Goal: Transaction & Acquisition: Book appointment/travel/reservation

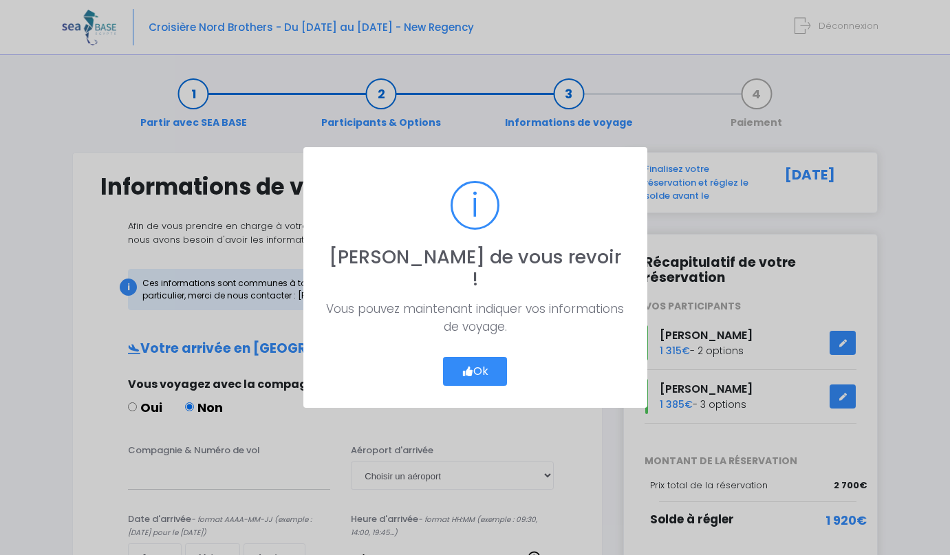
click at [476, 359] on button "Ok" at bounding box center [475, 371] width 65 height 29
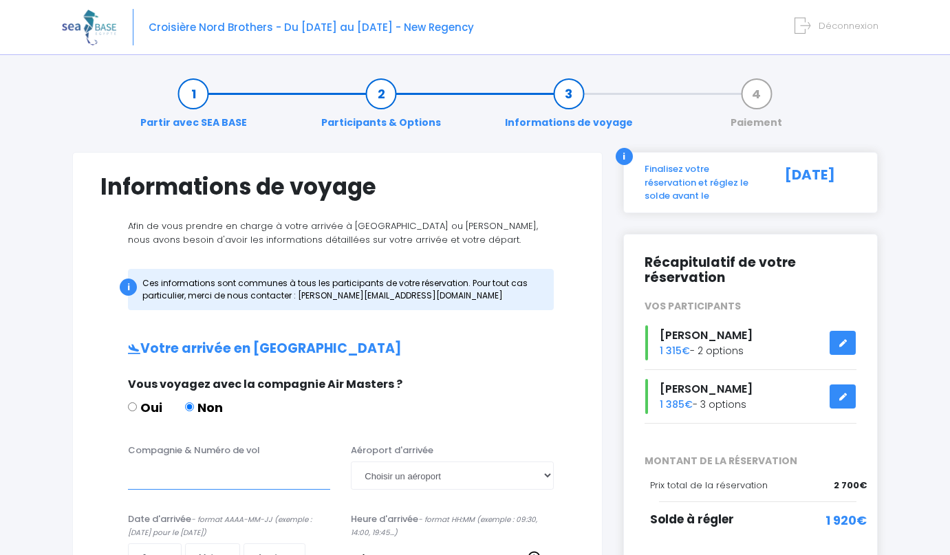
click at [142, 479] on input "Compagnie & Numéro de vol" at bounding box center [229, 476] width 202 height 28
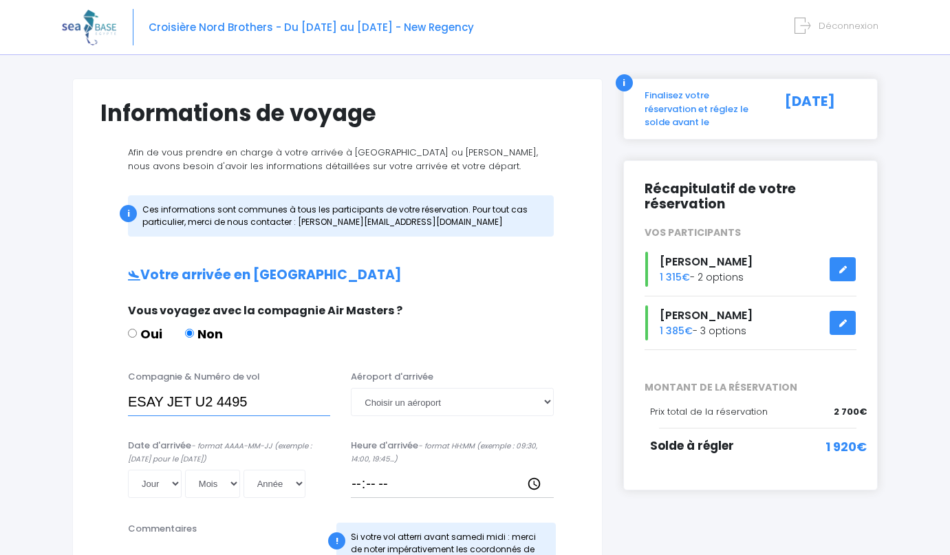
scroll to position [78, 0]
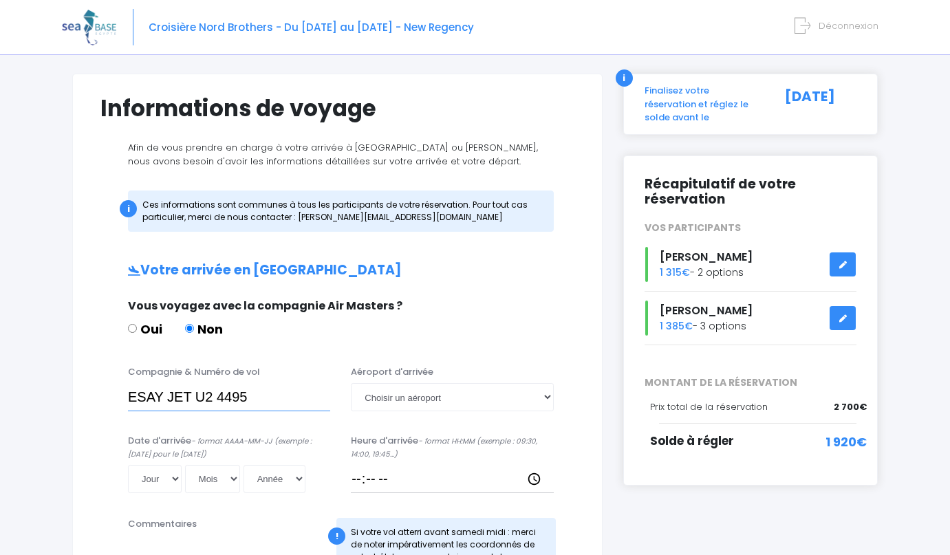
type input "ESAY JET U2 4495"
click at [549, 400] on select "Choisir un aéroport Hurghada Marsa Alam" at bounding box center [452, 397] width 202 height 28
select select "Hurghada"
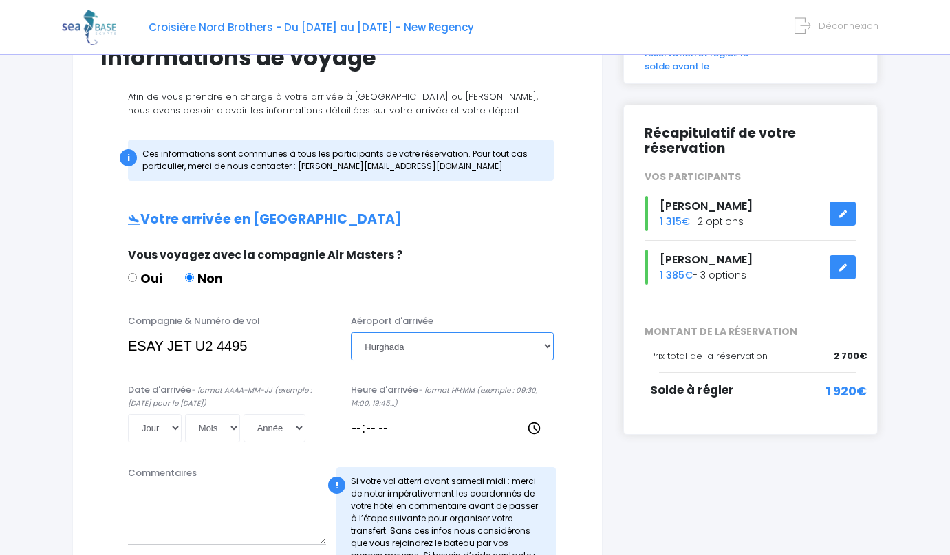
scroll to position [131, 0]
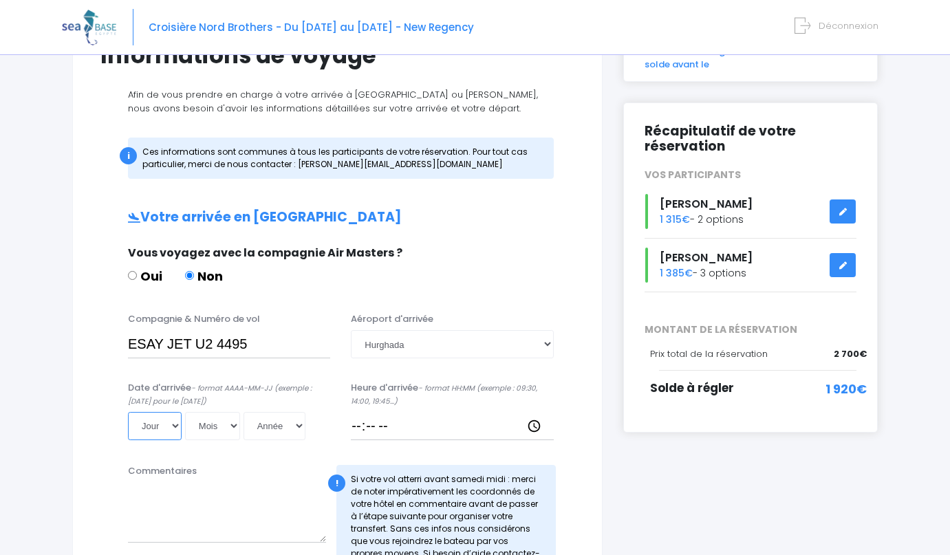
click at [157, 422] on select "Jour 01 02 03 04 05 06 07 08 09 10 11 12 13 14 15 16 17 18 19 20 21 22 23 24 25…" at bounding box center [155, 426] width 54 height 28
select select "18"
click at [193, 427] on select "Mois 01 02 03 04 05 06 07 08 09 10 11 12" at bounding box center [212, 426] width 55 height 28
select select "11"
click at [248, 429] on select "Année 2045 2044 2043 2042 2041 2040 2039 2038 2037 2036 2035 2034 2033 2032 203…" at bounding box center [275, 426] width 62 height 28
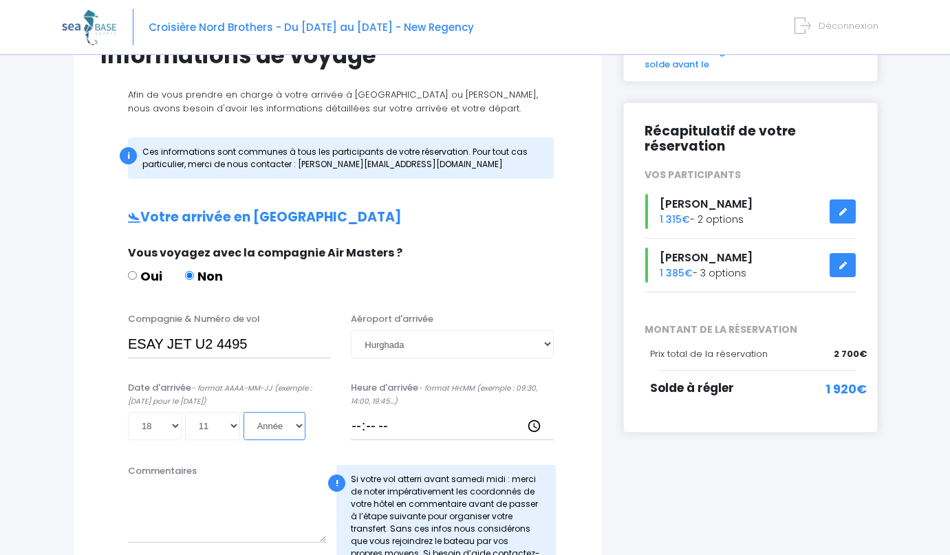
select select "2025"
type input "2025-11-18"
click at [392, 425] on input "Heure d'arrivée - format HH:MM (exemple : 09:30, 14:00, 19:45...)" at bounding box center [452, 426] width 202 height 28
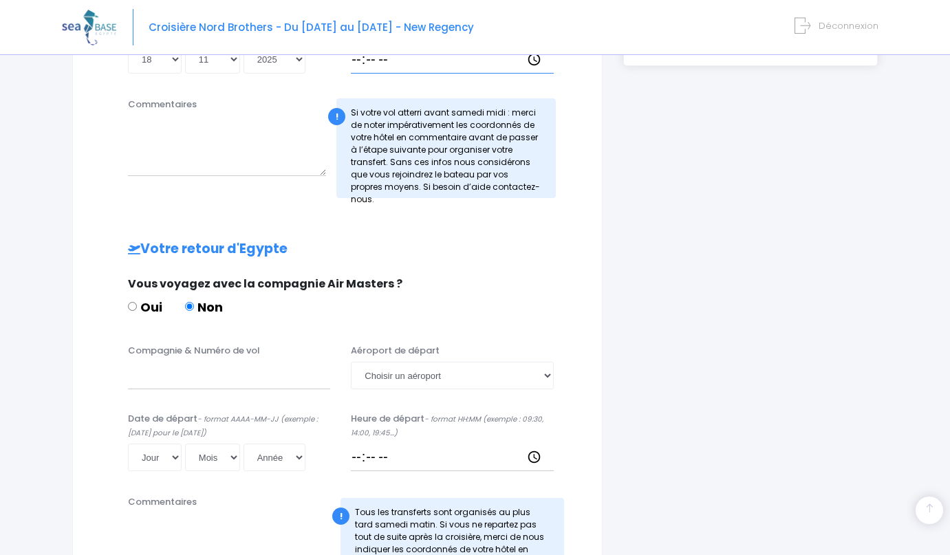
scroll to position [499, 0]
click at [184, 367] on input "Compagnie & Numéro de vol" at bounding box center [229, 374] width 202 height 28
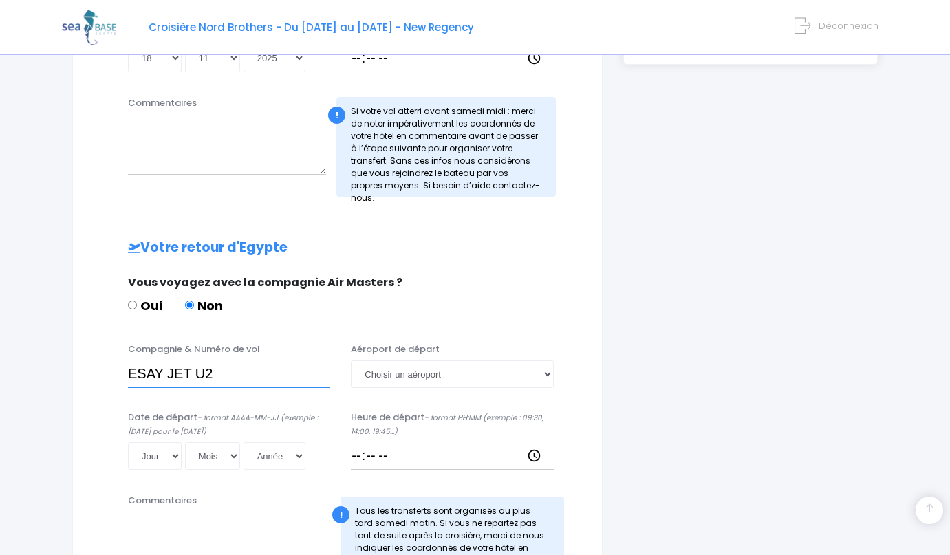
click at [257, 376] on input "ESAY JET U2" at bounding box center [229, 374] width 202 height 28
type input "ESAY JET U2 4496"
click at [540, 376] on select "Choisir un aéroport Hurghada Marsa Alam" at bounding box center [452, 374] width 202 height 28
select select "Hurghada"
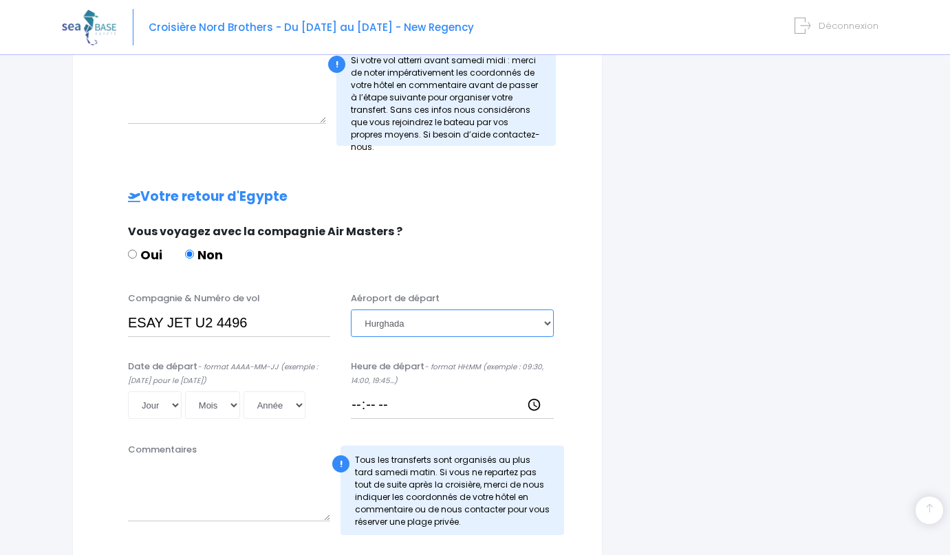
scroll to position [609, 0]
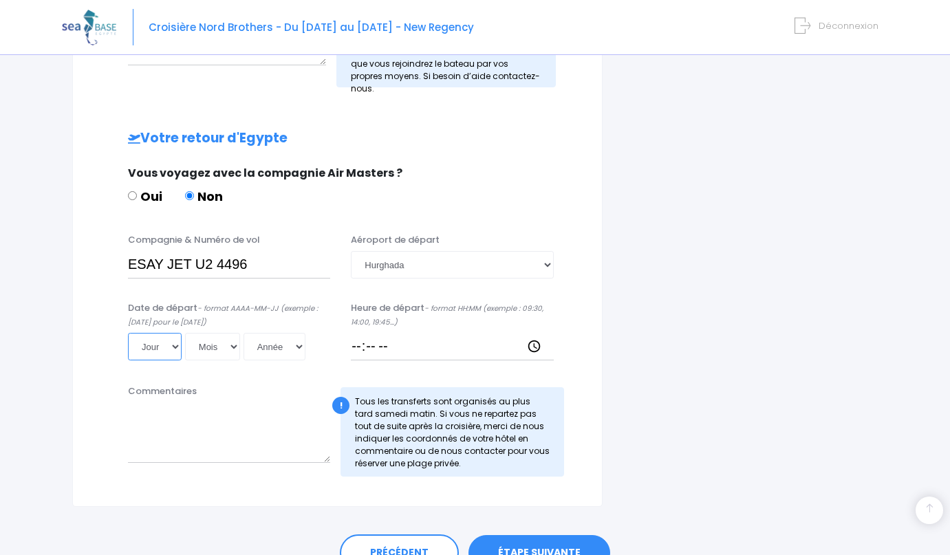
click at [149, 349] on select "Jour 01 02 03 04 05 06 07 08 09 10 11 12 13 14 15 16 17 18 19 20 21 22 23 24 25…" at bounding box center [155, 347] width 54 height 28
select select "15"
click at [195, 345] on select "Mois 01 02 03 04 05 06 07 08 09 10 11 12" at bounding box center [212, 347] width 55 height 28
select select "11"
click at [250, 345] on select "Année 2045 2044 2043 2042 2041 2040 2039 2038 2037 2036 2035 2034 2033 2032 203…" at bounding box center [275, 347] width 62 height 28
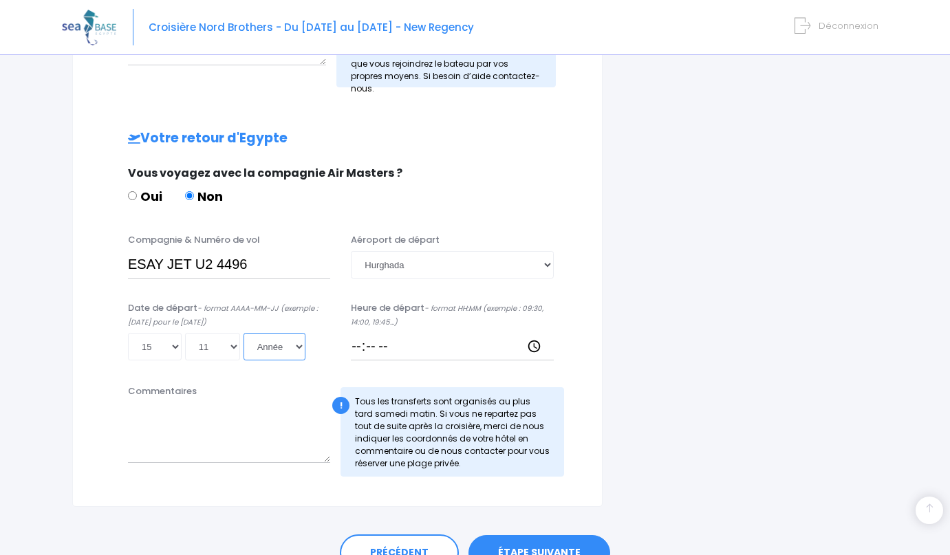
select select "2025"
type input "2025-11-15"
click at [367, 349] on input "Heure de départ - format HH:MM (exemple : 09:30, 14:00, 19:45...)" at bounding box center [452, 347] width 202 height 28
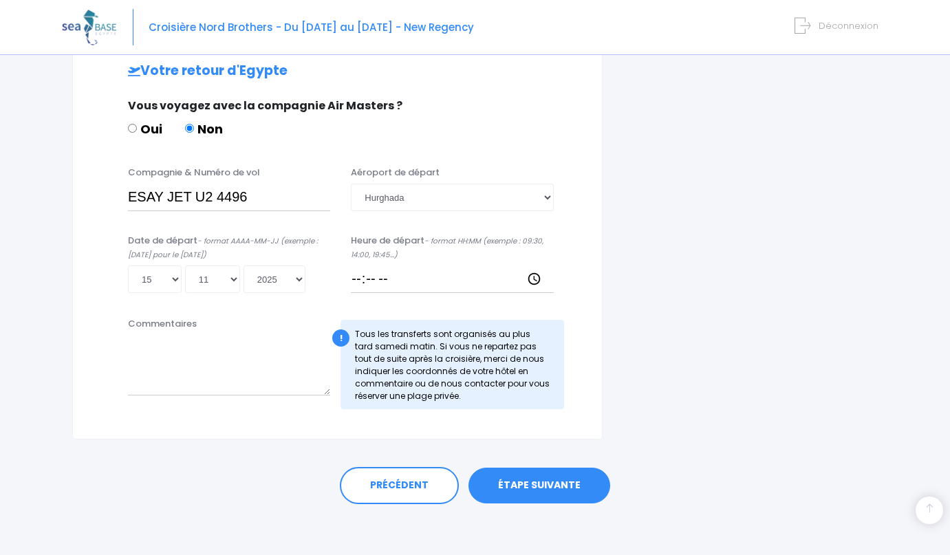
click at [534, 484] on link "ÉTAPE SUIVANTE" at bounding box center [539, 486] width 142 height 36
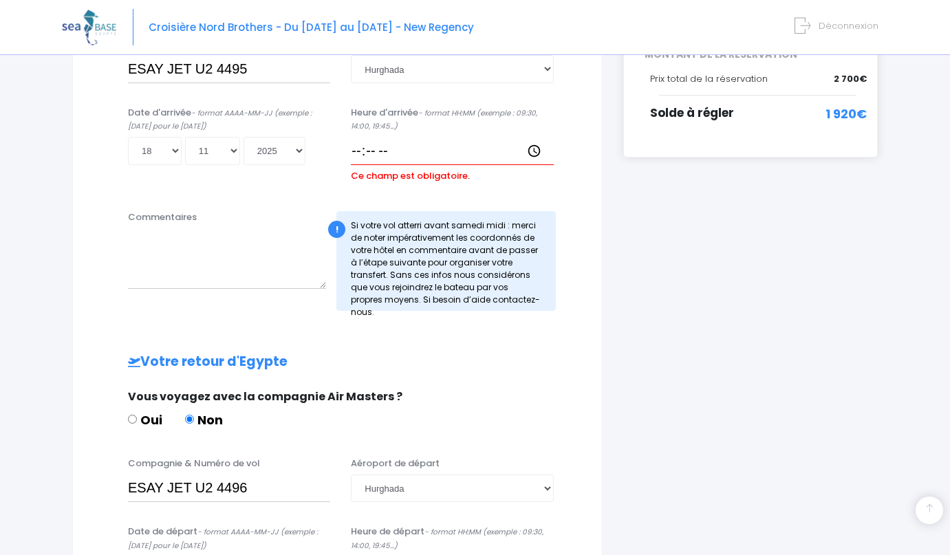
scroll to position [404, 0]
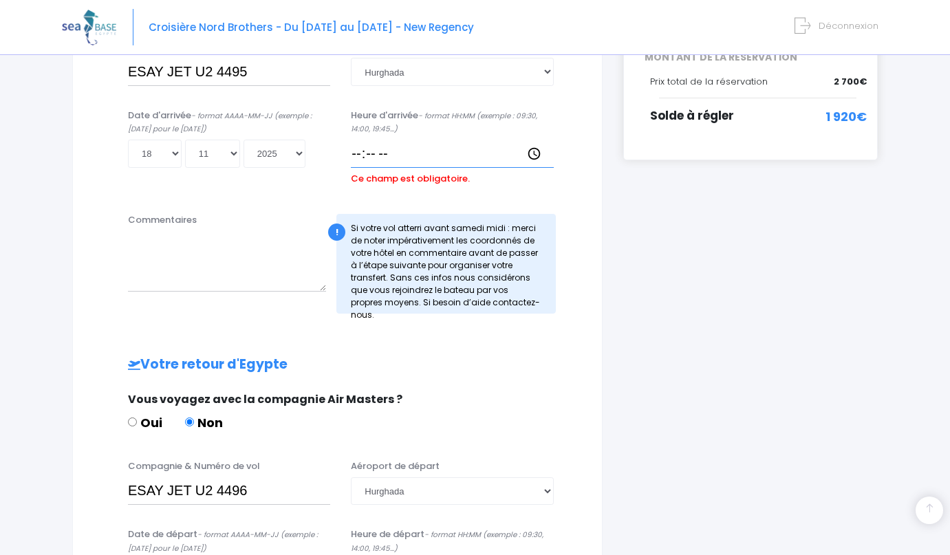
click at [404, 160] on input "Heure d'arrivée - format HH:MM (exemple : 09:30, 14:00, 19:45...)" at bounding box center [452, 154] width 202 height 28
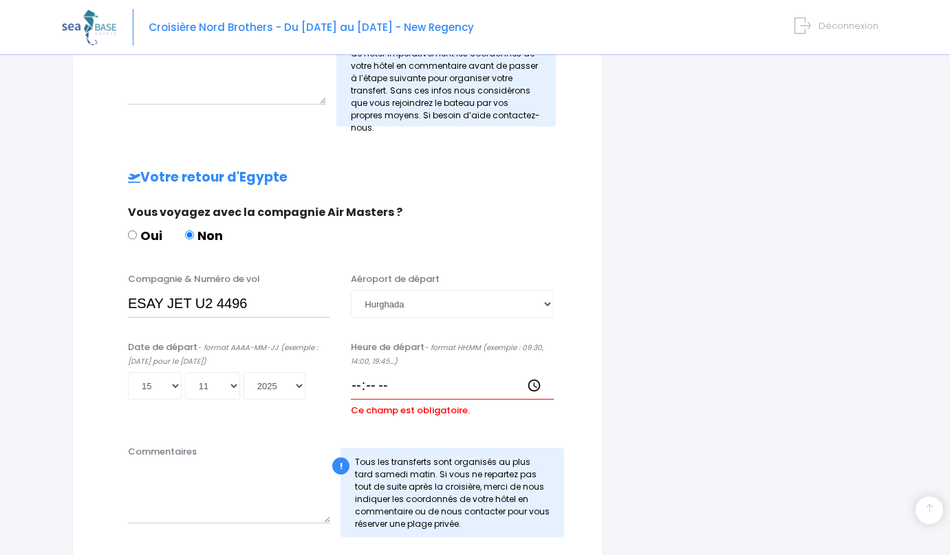
scroll to position [591, 0]
click at [406, 381] on input "Heure de départ - format HH:MM (exemple : 09:30, 14:00, 19:45...)" at bounding box center [452, 386] width 202 height 28
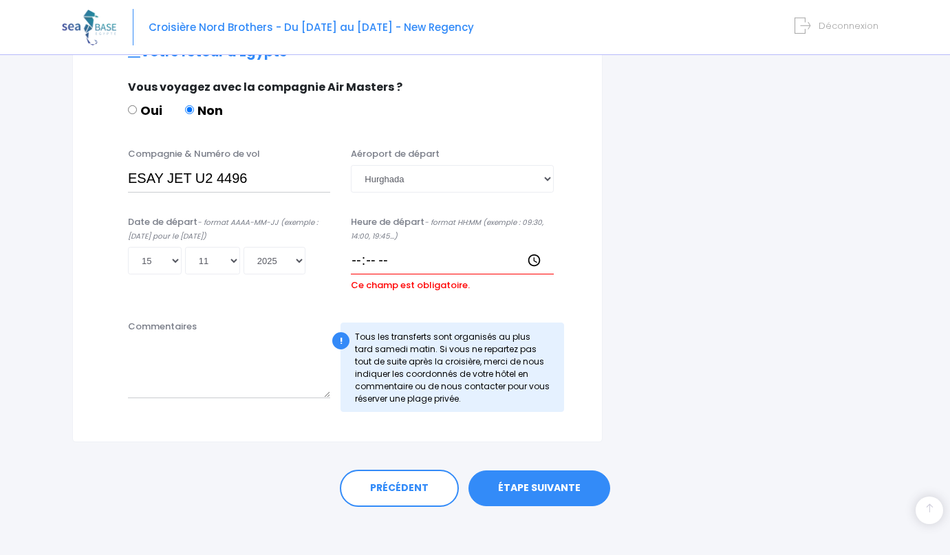
click at [505, 488] on link "ÉTAPE SUIVANTE" at bounding box center [539, 489] width 142 height 36
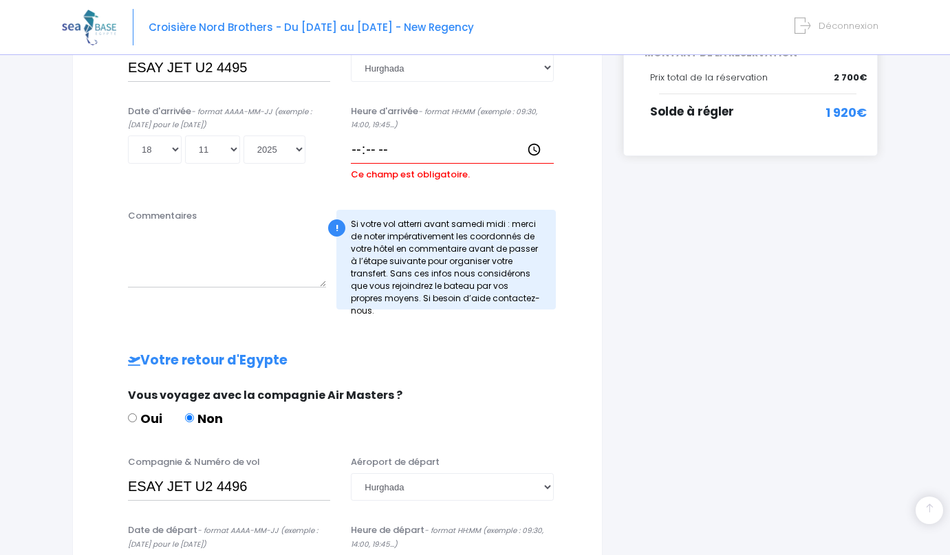
scroll to position [404, 0]
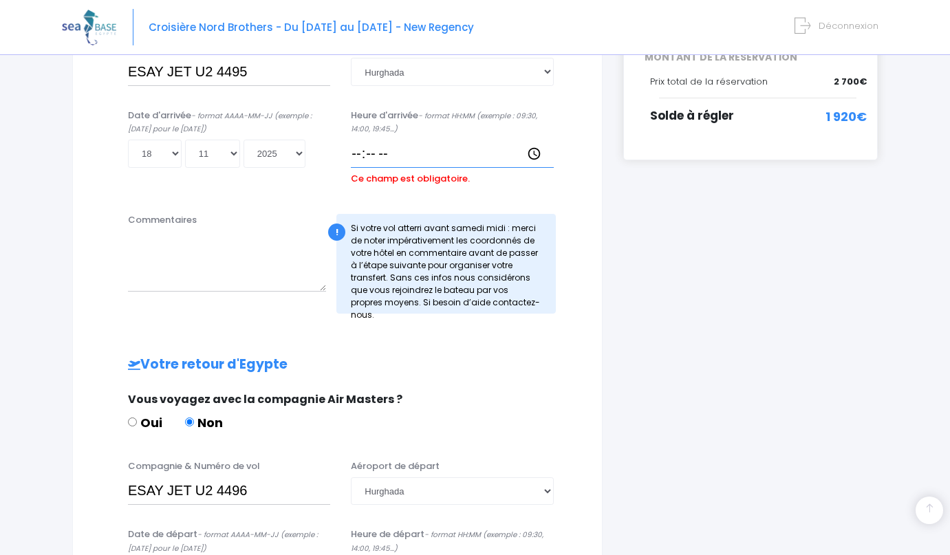
click at [383, 155] on input "Heure d'arrivée - format HH:MM (exemple : 09:30, 14:00, 19:45...)" at bounding box center [452, 154] width 202 height 28
click at [411, 160] on input "Heure d'arrivée - format HH:MM (exemple : 09:30, 14:00, 19:45...)" at bounding box center [452, 154] width 202 height 28
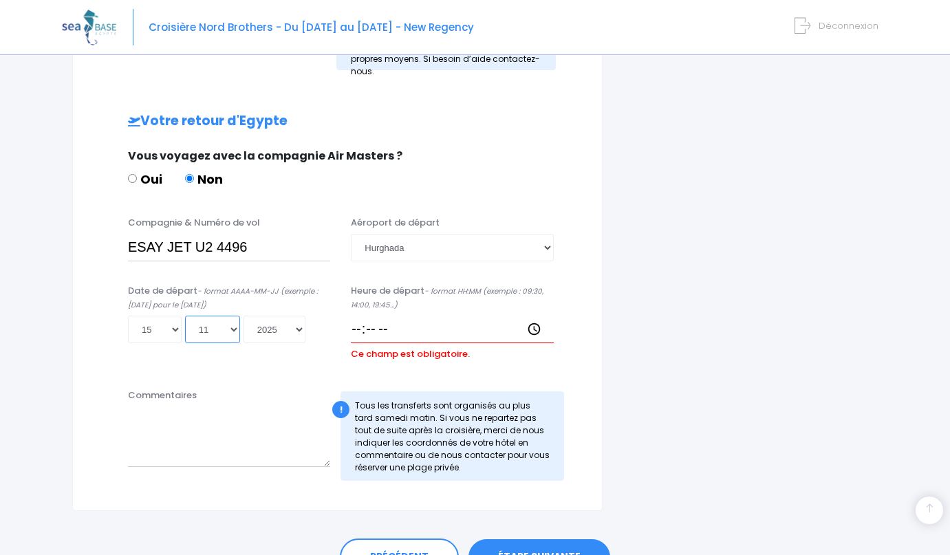
scroll to position [651, 0]
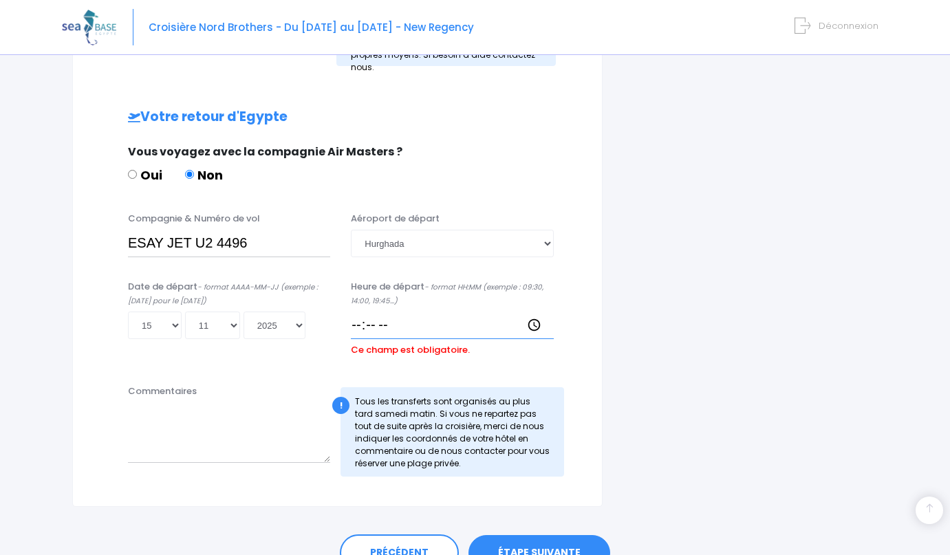
click at [392, 322] on input "Heure de départ - format HH:MM (exemple : 09:30, 14:00, 19:45...)" at bounding box center [452, 326] width 202 height 28
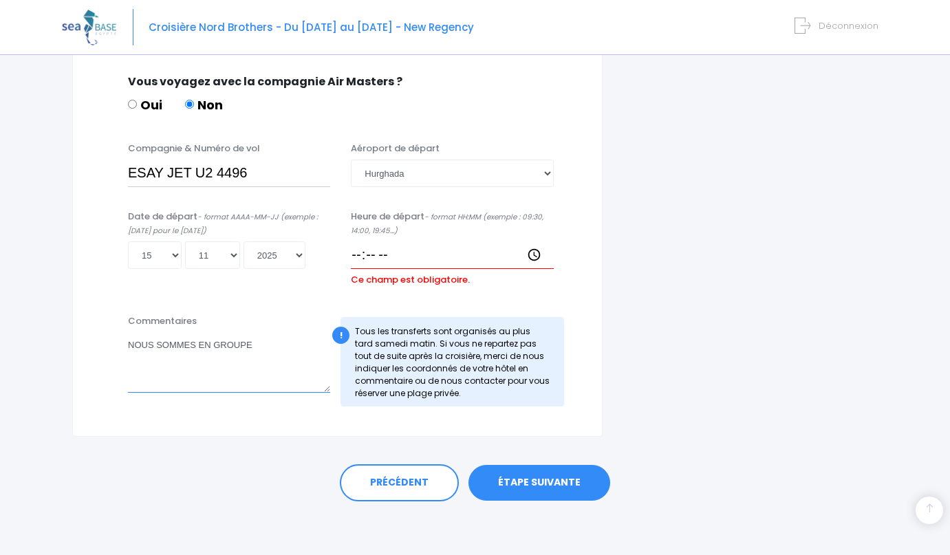
scroll to position [718, 0]
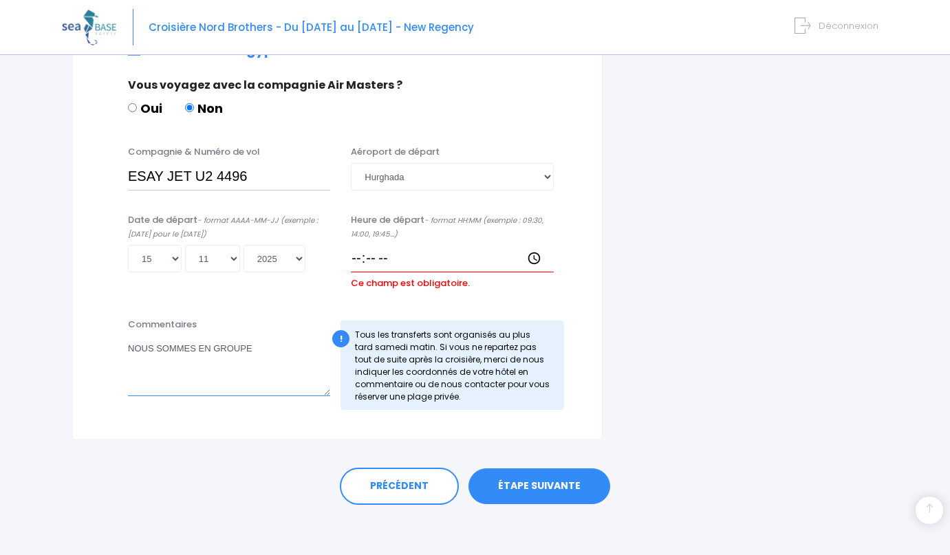
type textarea "NOUS SOMMES EN GROUPE"
click at [514, 486] on link "ÉTAPE SUIVANTE" at bounding box center [539, 486] width 142 height 36
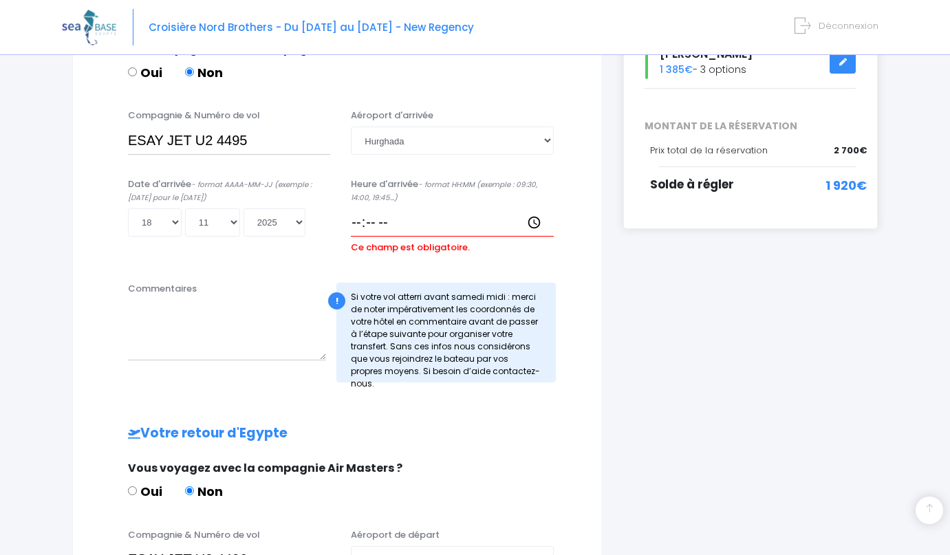
scroll to position [325, 0]
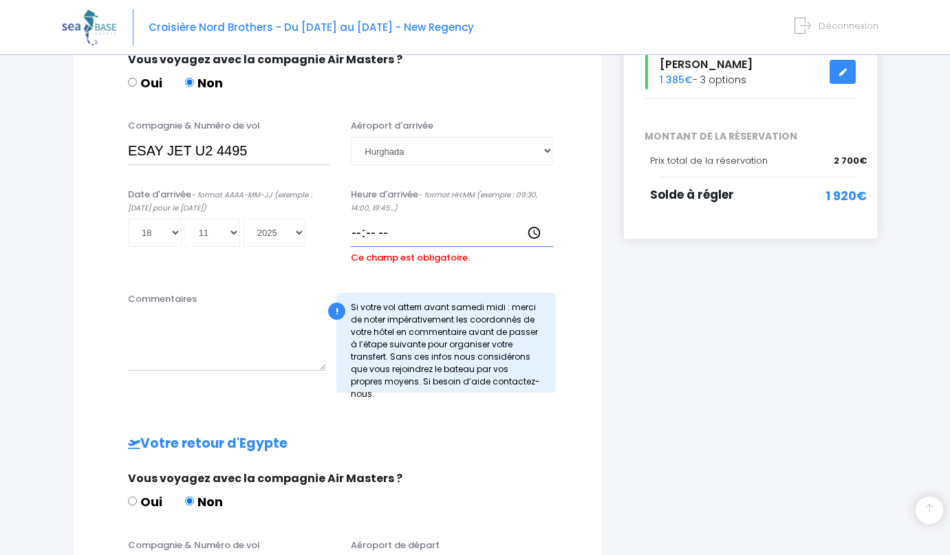
click at [404, 236] on input "Heure d'arrivée - format HH:MM (exemple : 09:30, 14:00, 19:45...)" at bounding box center [452, 233] width 202 height 28
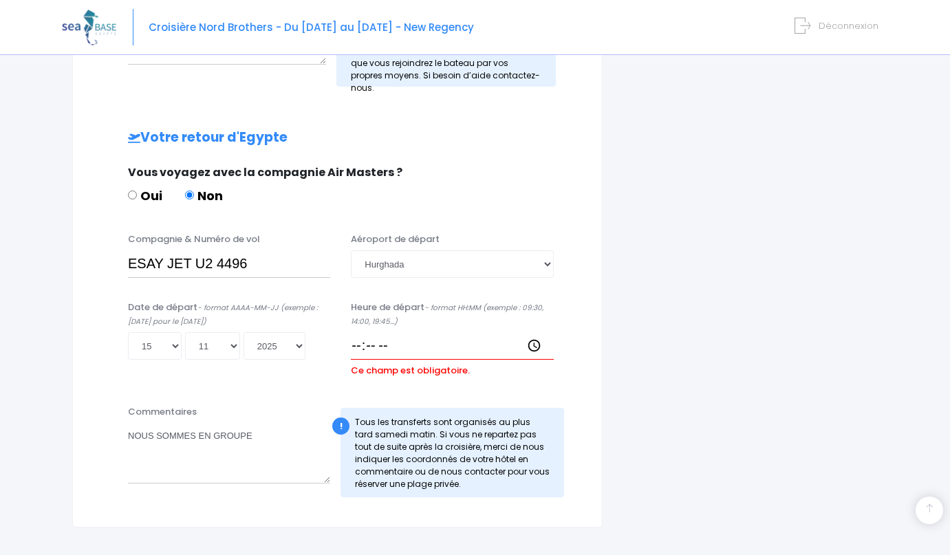
scroll to position [631, 0]
click at [390, 346] on input "Heure de départ - format HH:MM (exemple : 09:30, 14:00, 19:45...)" at bounding box center [452, 346] width 202 height 28
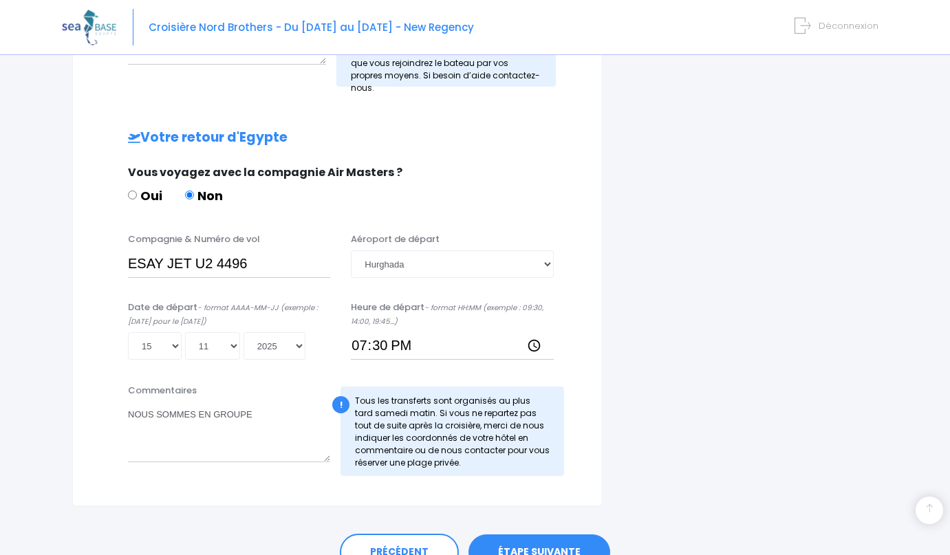
type input "19:30"
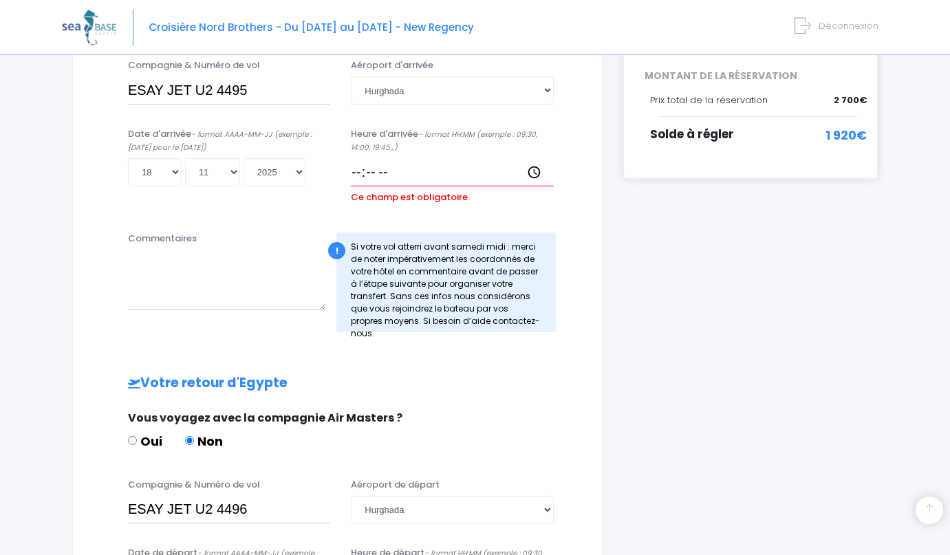
scroll to position [383, 0]
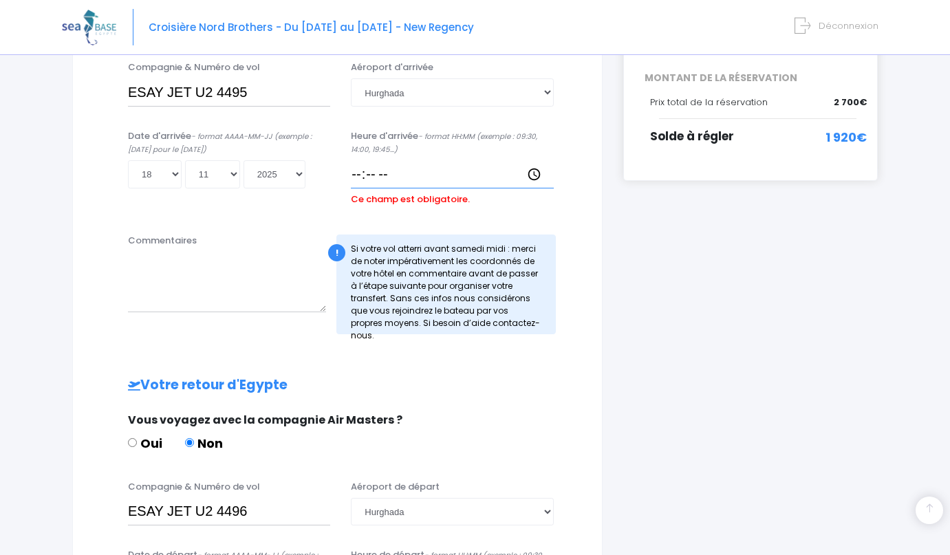
click at [357, 175] on input "Heure d'arrivée - format HH:MM (exemple : 09:30, 14:00, 19:45...)" at bounding box center [452, 174] width 202 height 28
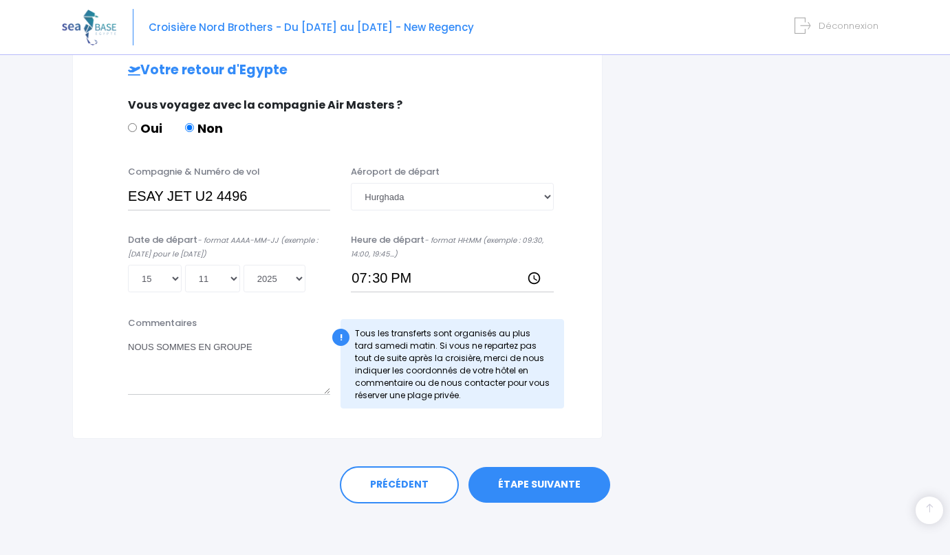
scroll to position [676, 0]
type input "18:30"
click at [526, 480] on link "ÉTAPE SUIVANTE" at bounding box center [539, 486] width 142 height 36
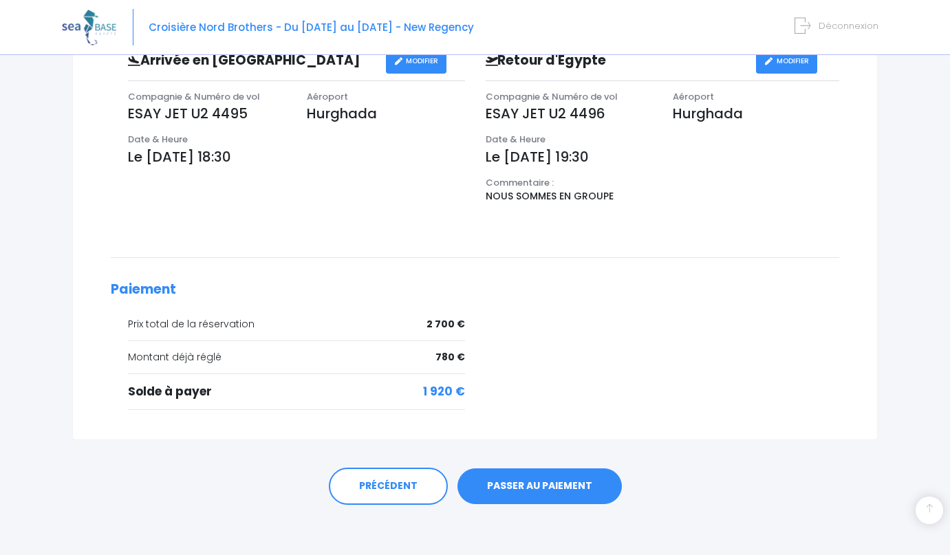
scroll to position [482, 0]
click at [525, 418] on div "Récapitulatif de votre réservation Vous arrivez à la dernière étape de votre ré…" at bounding box center [475, 55] width 806 height 770
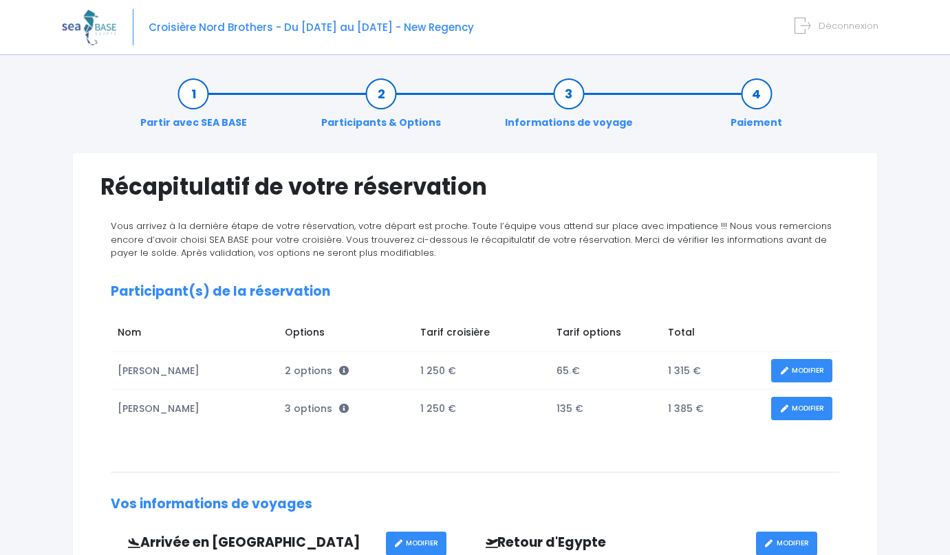
scroll to position [0, 0]
click at [790, 369] on link "MODIFIER" at bounding box center [801, 371] width 61 height 24
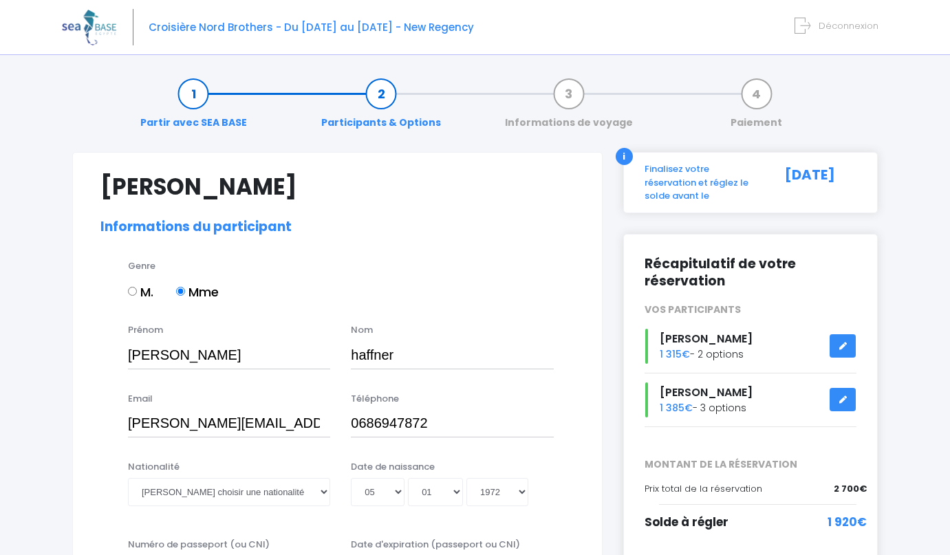
select select "N2"
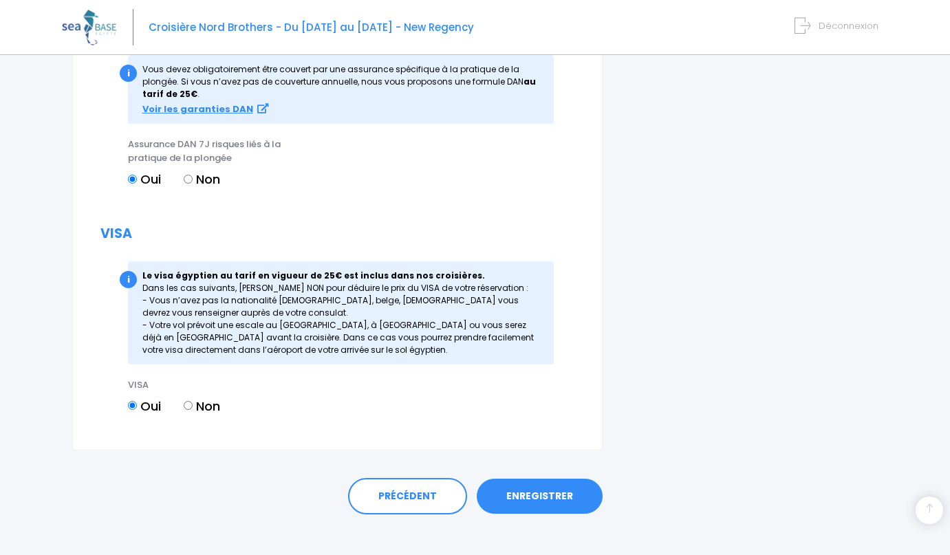
scroll to position [1596, 0]
click at [550, 479] on link "ENREGISTRER" at bounding box center [540, 497] width 126 height 36
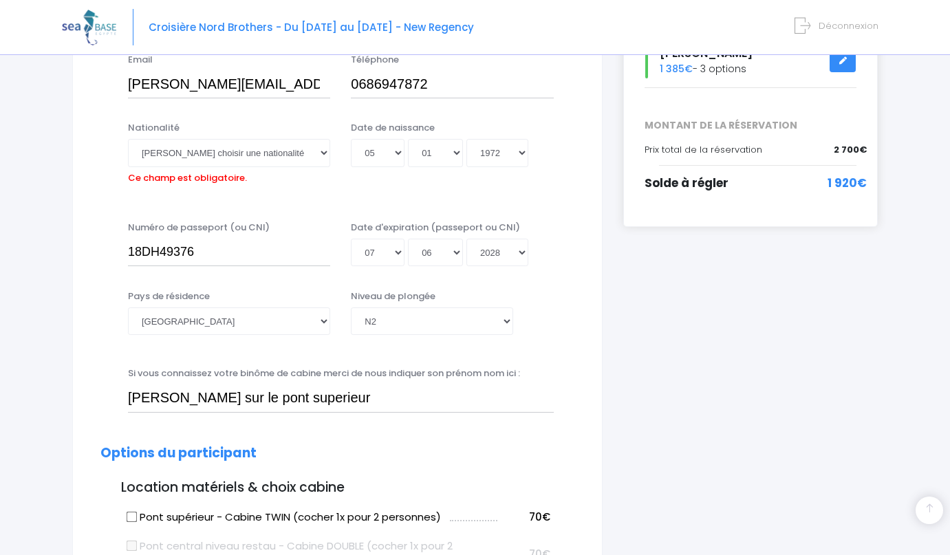
scroll to position [338, 0]
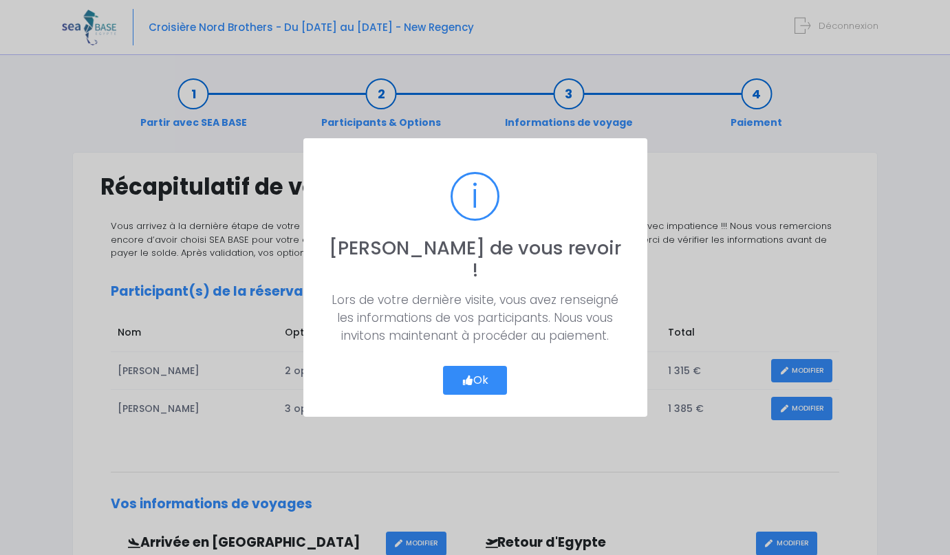
click at [479, 367] on button "Ok" at bounding box center [475, 380] width 65 height 29
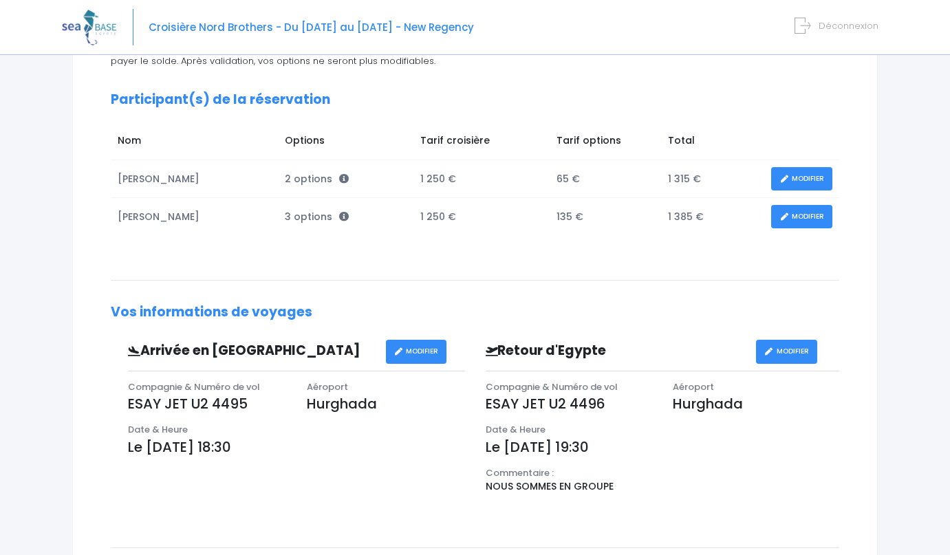
scroll to position [183, 0]
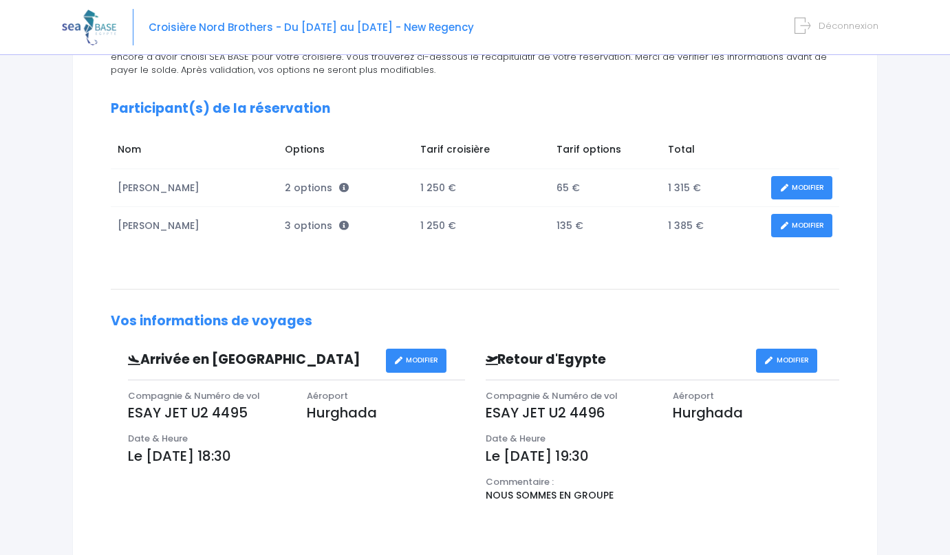
click at [784, 229] on link "MODIFIER" at bounding box center [801, 226] width 61 height 24
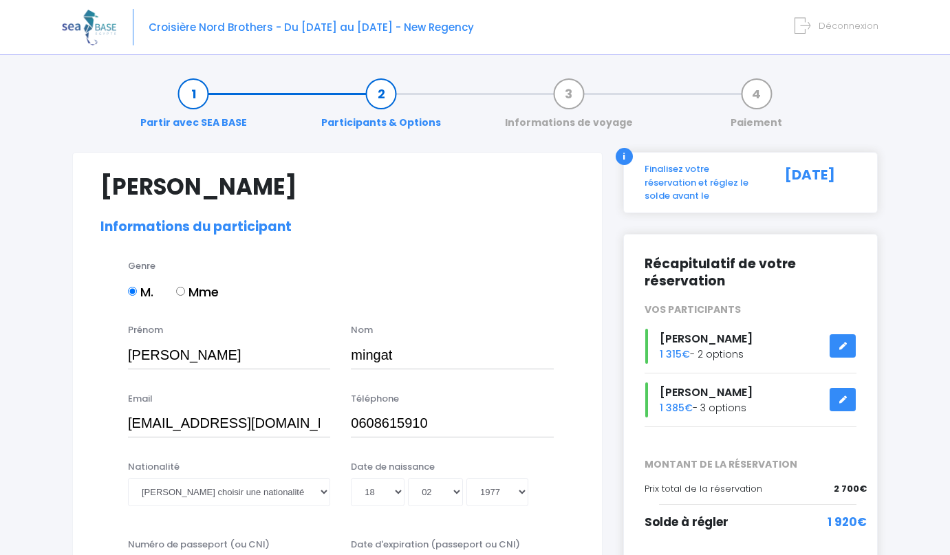
select select "N4"
click at [846, 346] on icon at bounding box center [843, 346] width 10 height 0
click at [677, 354] on span "1 315€" at bounding box center [675, 354] width 30 height 14
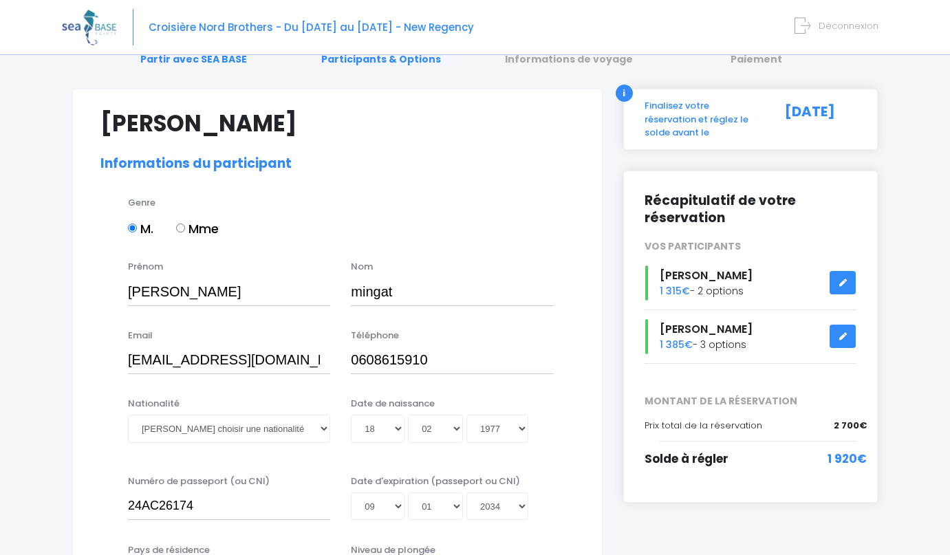
scroll to position [76, 0]
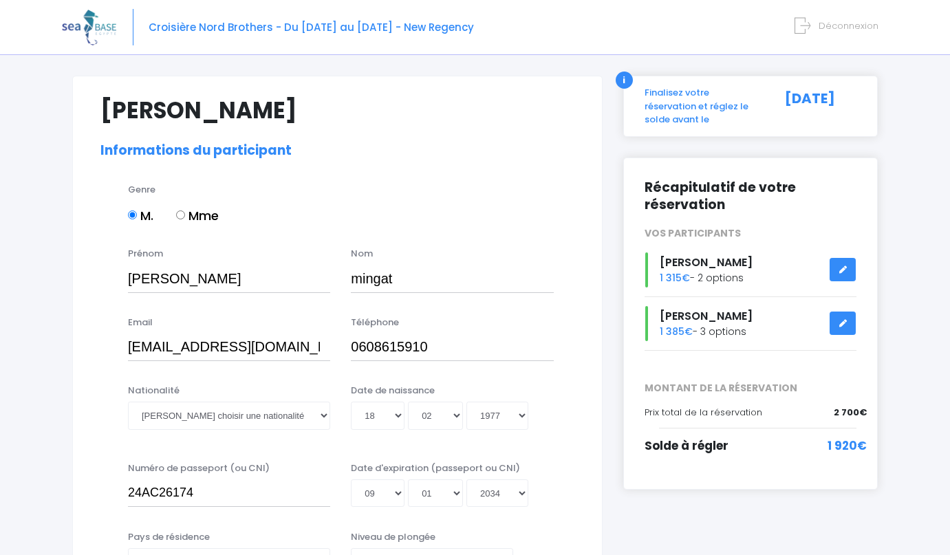
click at [703, 280] on div "[PERSON_NAME] 1 315€ - 2 options" at bounding box center [750, 269] width 233 height 35
click at [839, 270] on icon at bounding box center [843, 270] width 10 height 0
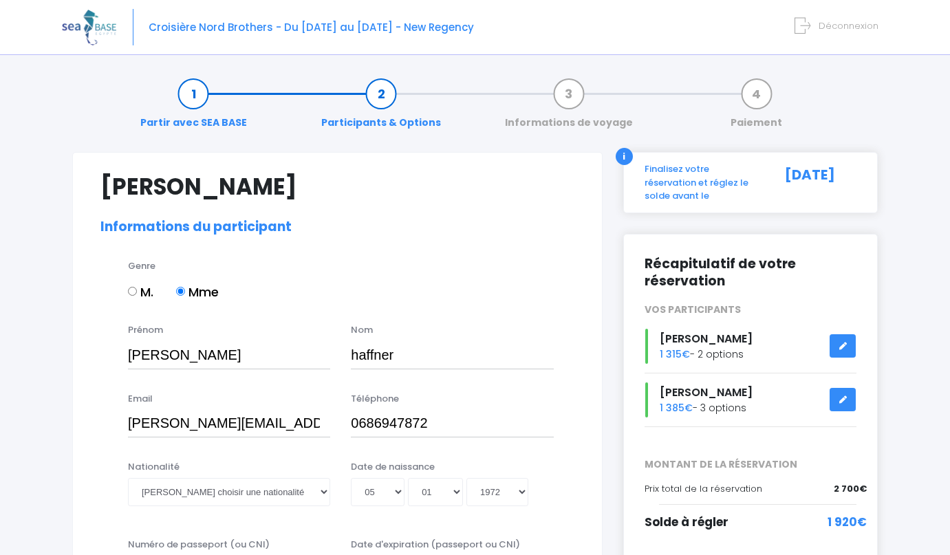
select select "N2"
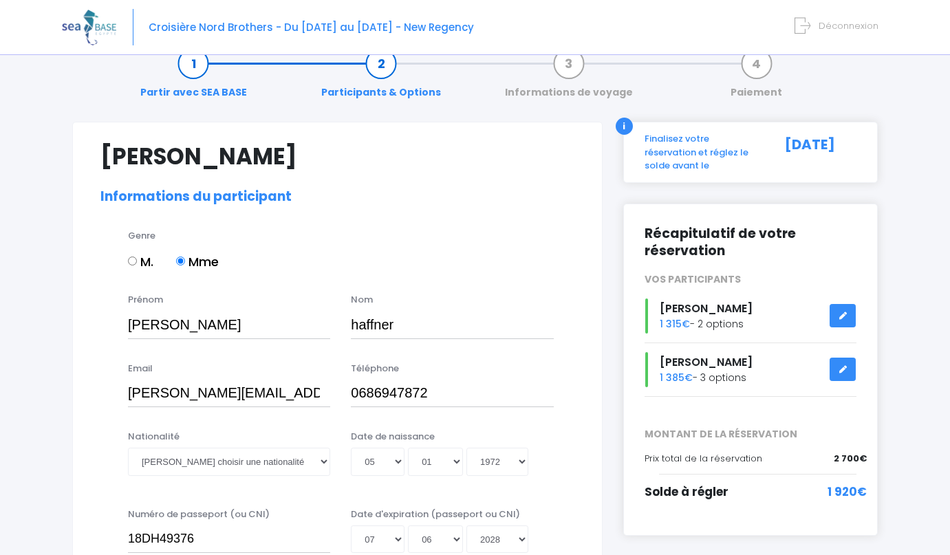
scroll to position [29, 0]
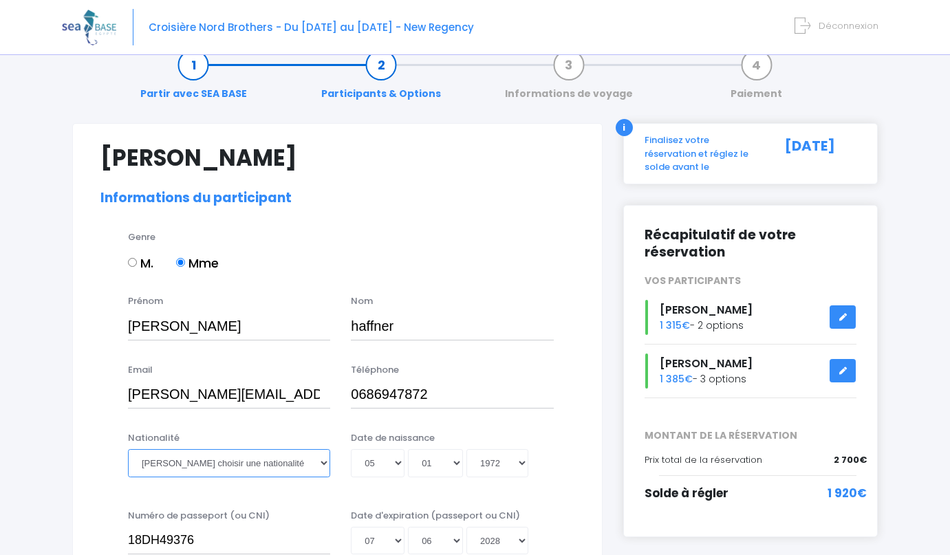
click at [324, 464] on select "Veuillez choisir une nationalité Afghane Albanaise Algerienne Allemande America…" at bounding box center [229, 463] width 202 height 28
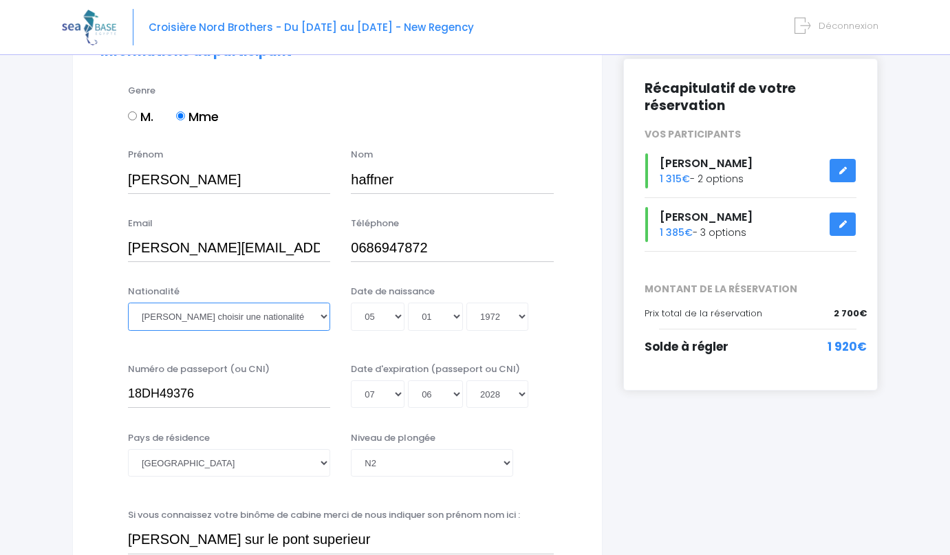
scroll to position [178, 0]
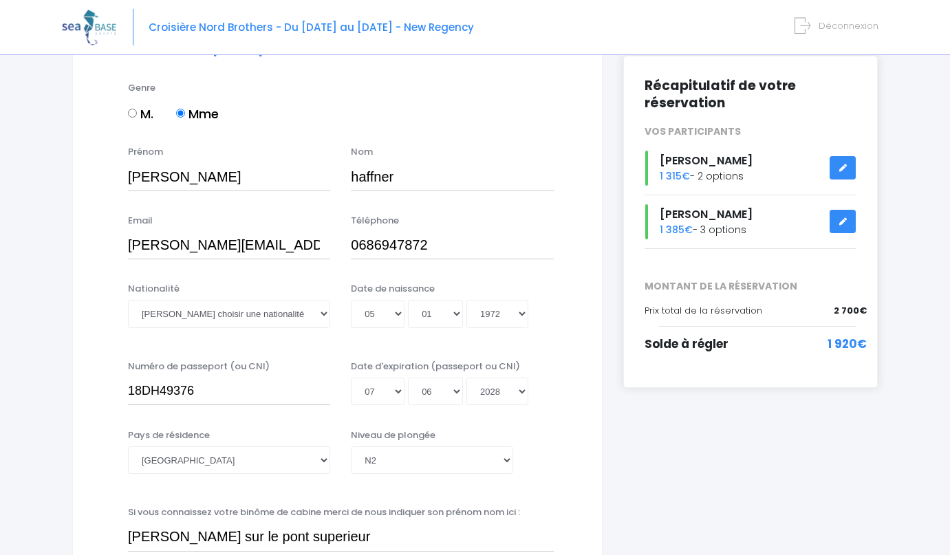
click at [841, 168] on icon at bounding box center [843, 168] width 10 height 0
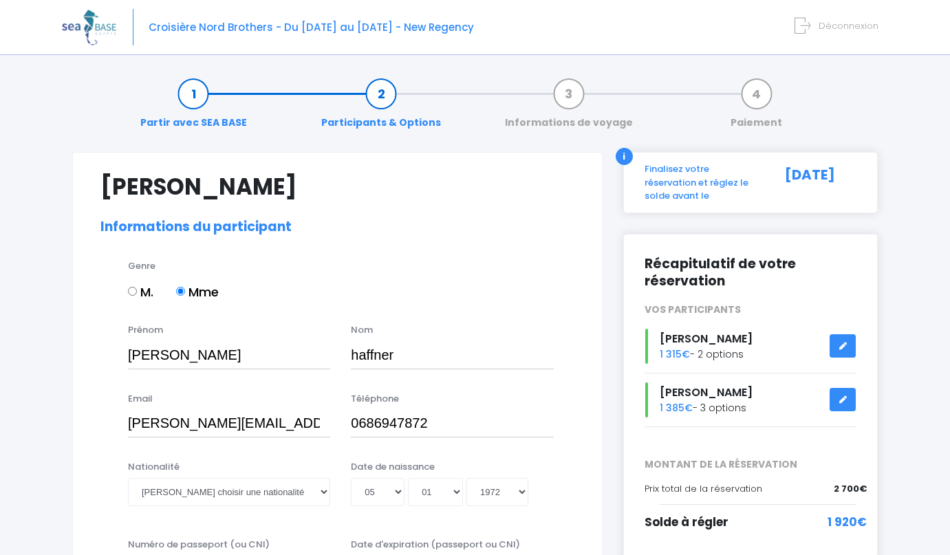
select select "N2"
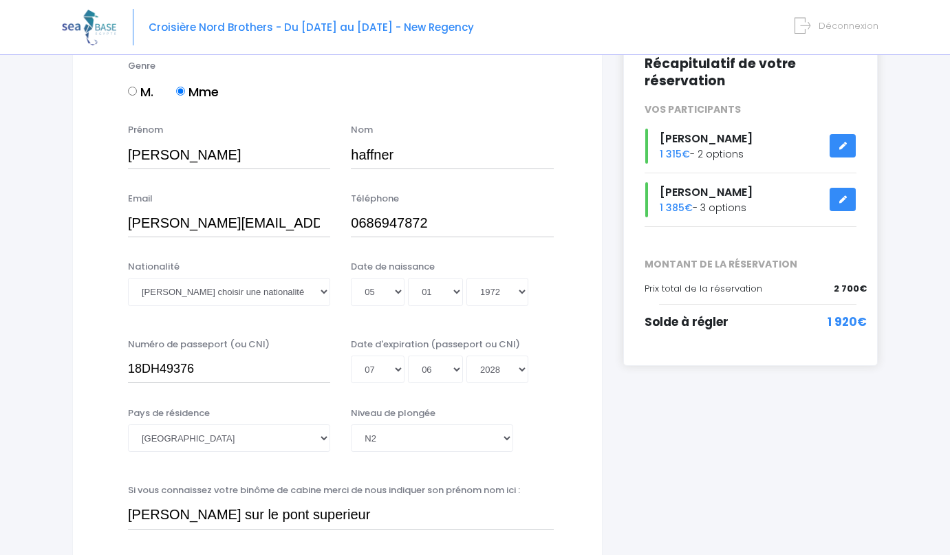
scroll to position [202, 0]
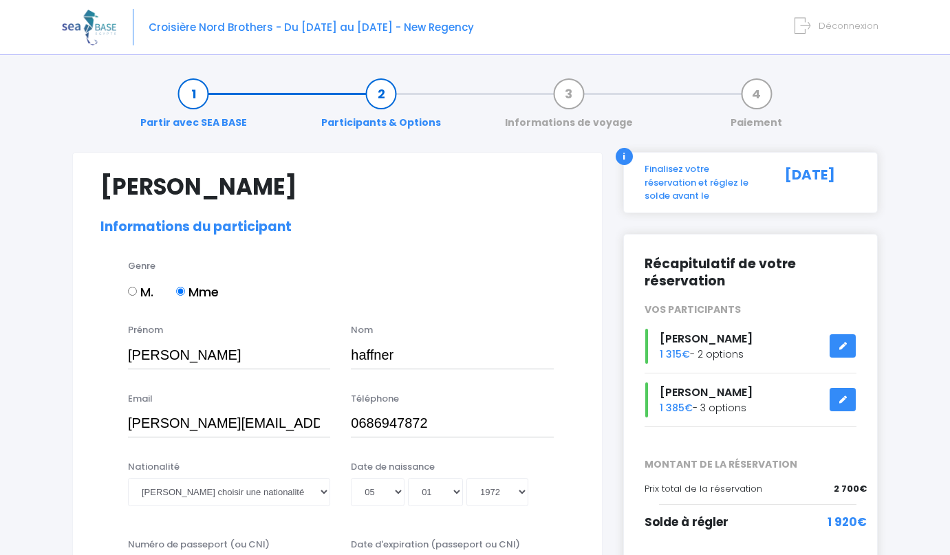
select select "N2"
click at [845, 400] on icon at bounding box center [843, 400] width 10 height 0
select select "N4"
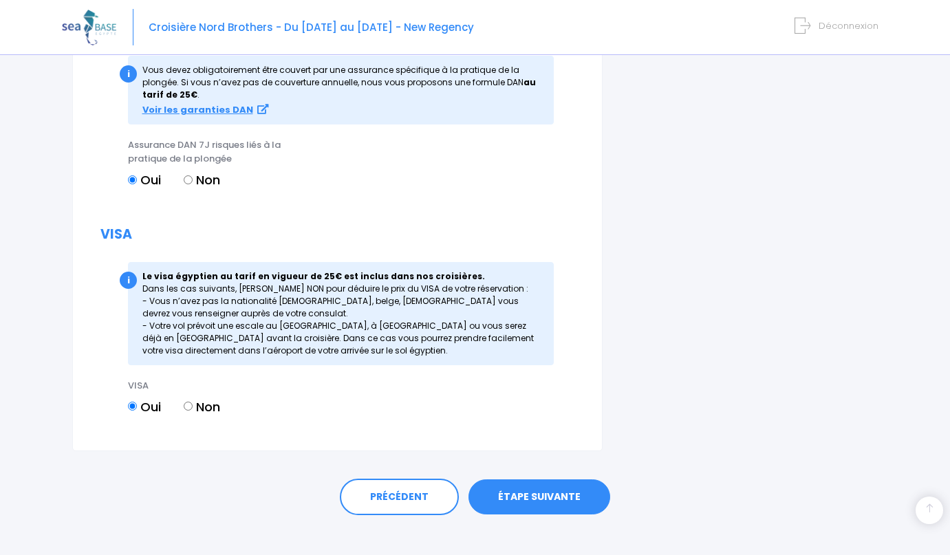
click at [539, 479] on link "ÉTAPE SUIVANTE" at bounding box center [539, 497] width 142 height 36
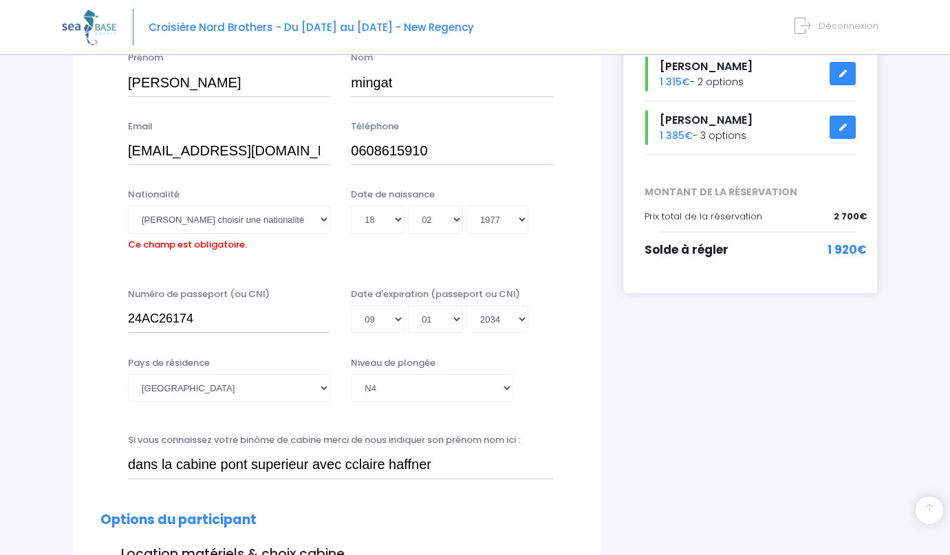
scroll to position [267, 0]
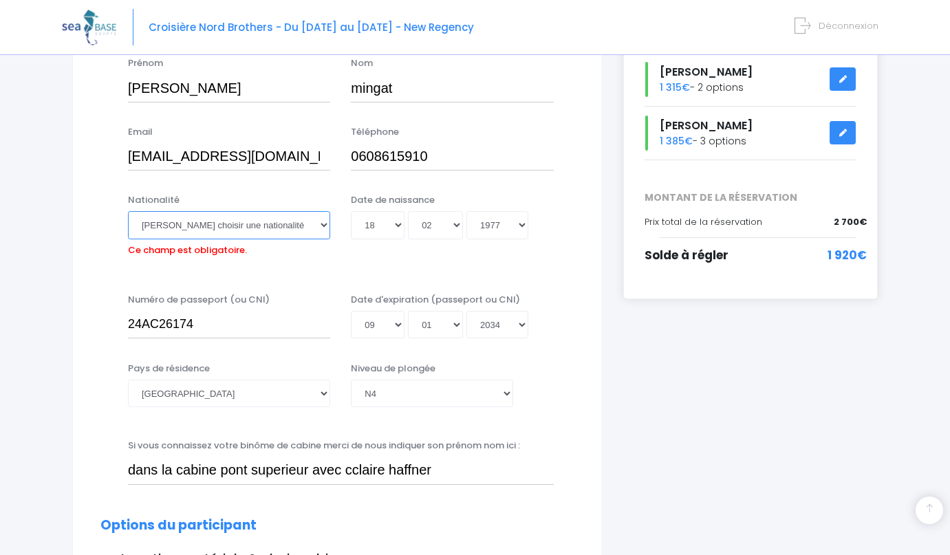
click at [321, 226] on select "Veuillez choisir une nationalité Afghane Albanaise Algerienne Allemande America…" at bounding box center [229, 225] width 202 height 28
select select "Française"
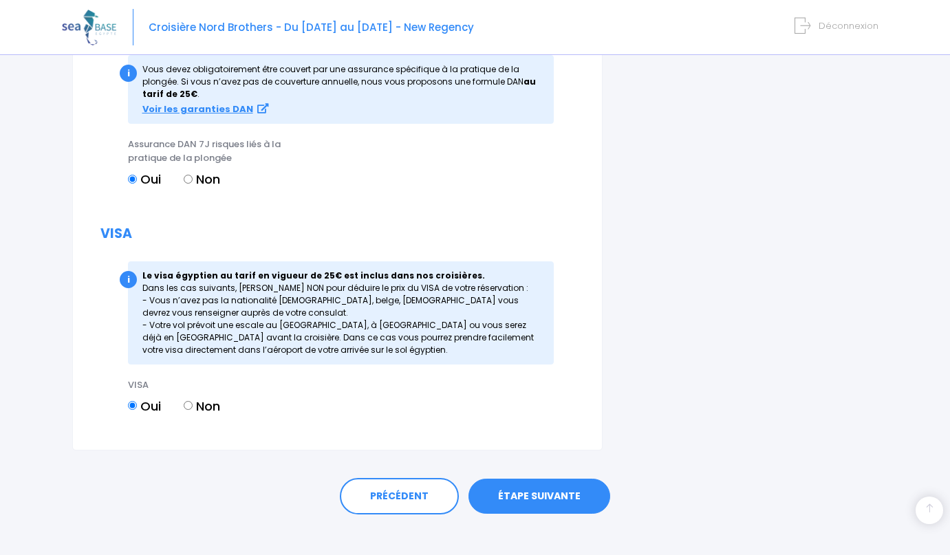
scroll to position [1596, 0]
click at [545, 482] on link "ÉTAPE SUIVANTE" at bounding box center [539, 497] width 142 height 36
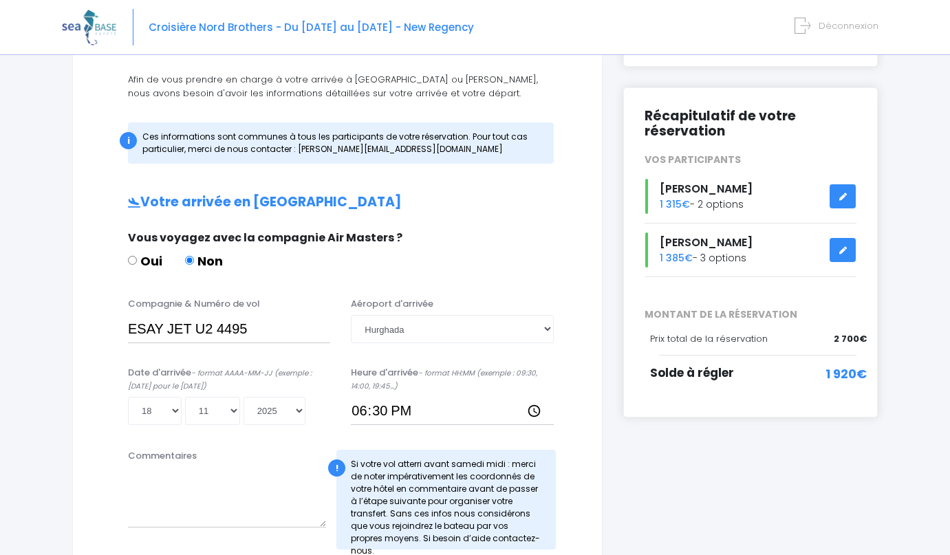
scroll to position [135, 0]
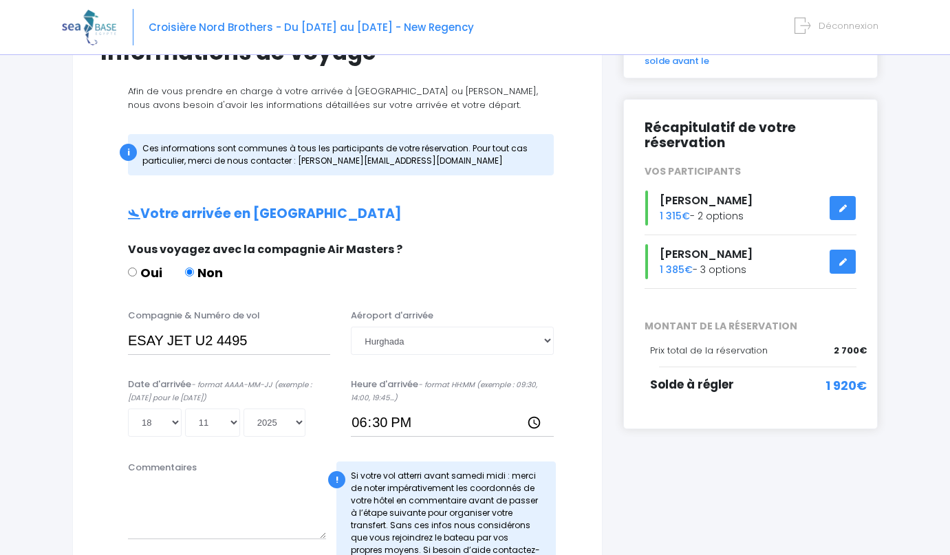
click at [842, 208] on icon at bounding box center [843, 208] width 10 height 0
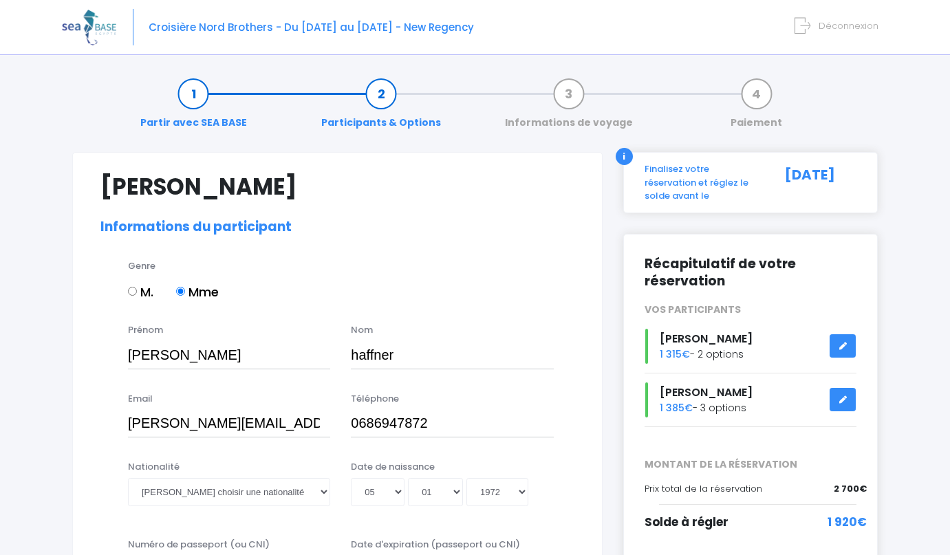
select select "N2"
click at [317, 489] on select "Veuillez choisir une nationalité Afghane Albanaise Algerienne Allemande America…" at bounding box center [229, 492] width 202 height 28
select select "Française"
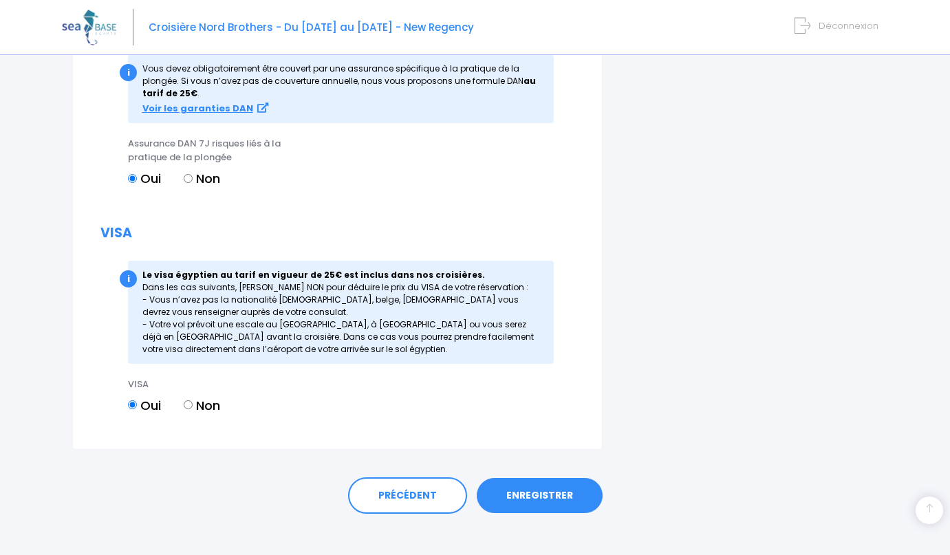
scroll to position [1596, 0]
click at [530, 479] on link "ENREGISTRER" at bounding box center [540, 497] width 126 height 36
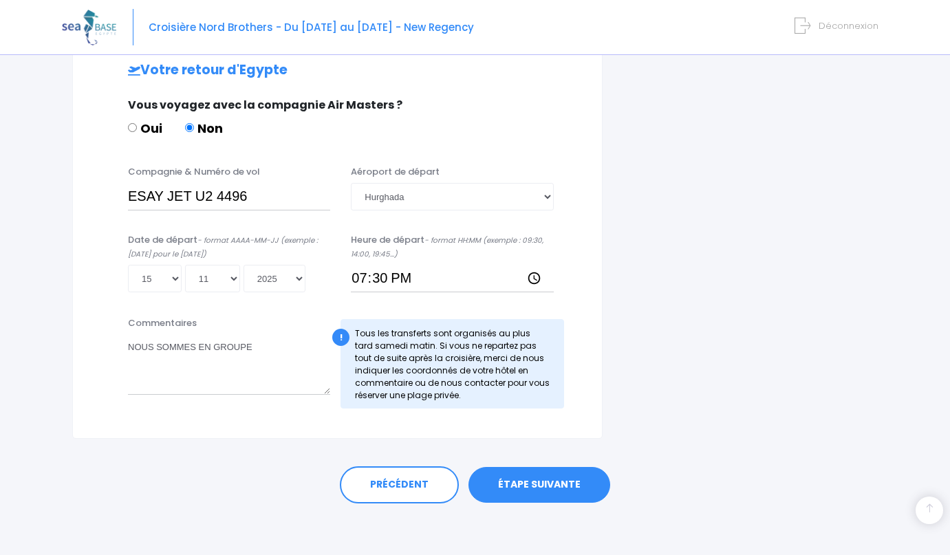
scroll to position [676, 0]
click at [557, 479] on link "ÉTAPE SUIVANTE" at bounding box center [539, 486] width 142 height 36
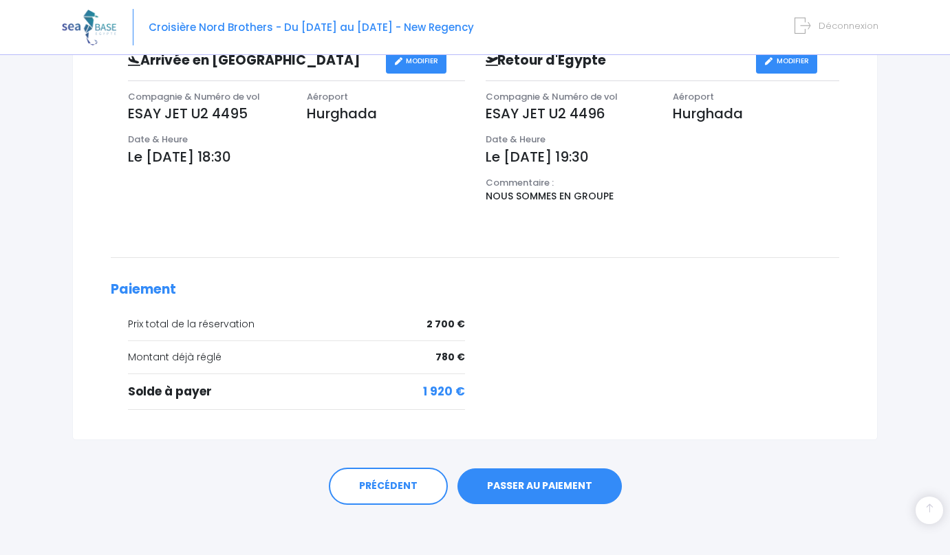
scroll to position [482, 0]
click at [533, 477] on link "PASSER AU PAIEMENT" at bounding box center [539, 487] width 164 height 36
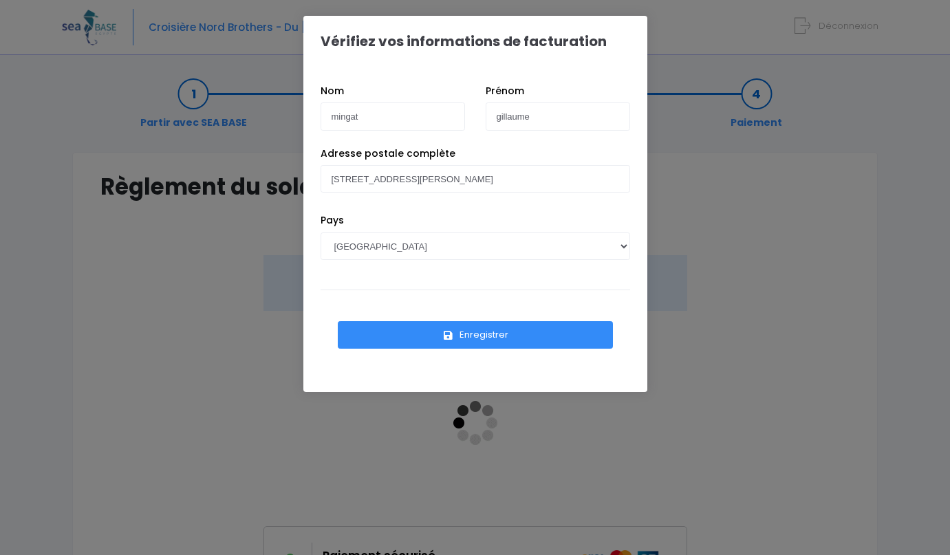
click at [490, 336] on button "Enregistrer" at bounding box center [475, 335] width 275 height 28
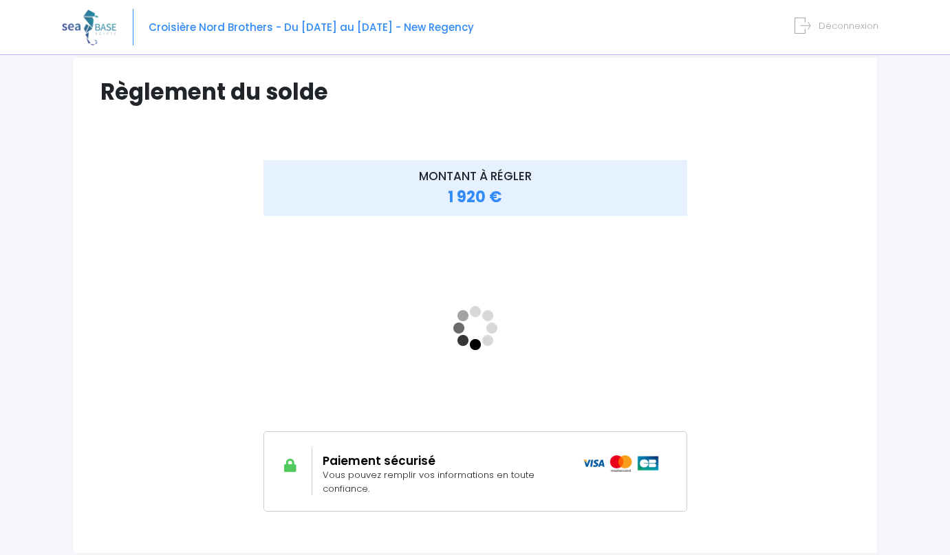
scroll to position [117, 0]
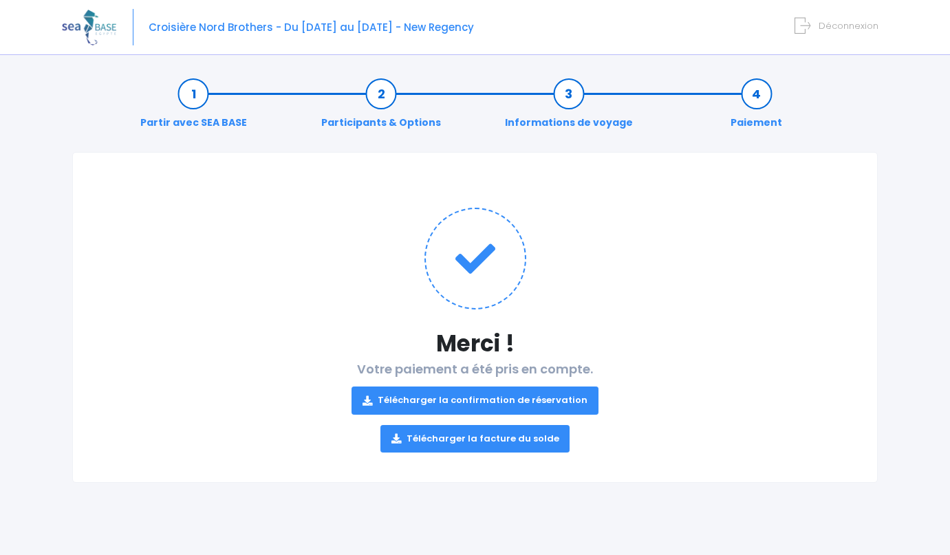
click at [565, 399] on link "Télécharger la confirmation de réservation" at bounding box center [475, 401] width 247 height 28
click at [455, 439] on link "Télécharger la facture du solde" at bounding box center [475, 439] width 190 height 28
